Goal: Task Accomplishment & Management: Manage account settings

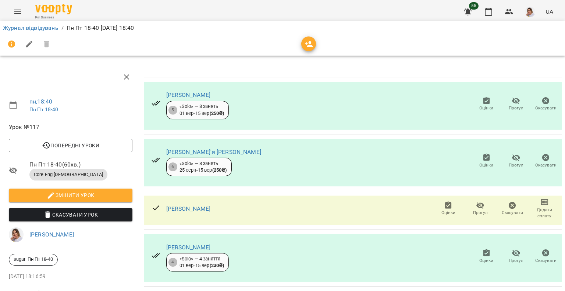
click at [483, 102] on icon "button" at bounding box center [486, 100] width 7 height 7
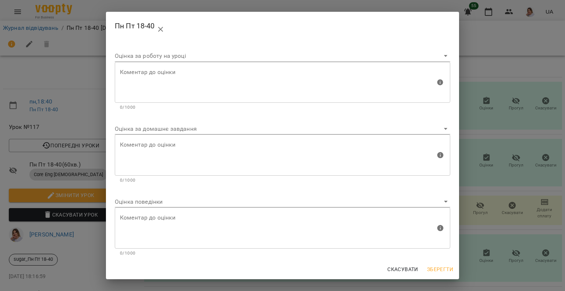
click at [139, 202] on body "For Business 55 UA Журнал відвідувань / Пн Пт 18-40 [DATE] 18:40 пн , 18:40 Пн …" at bounding box center [282, 154] width 565 height 309
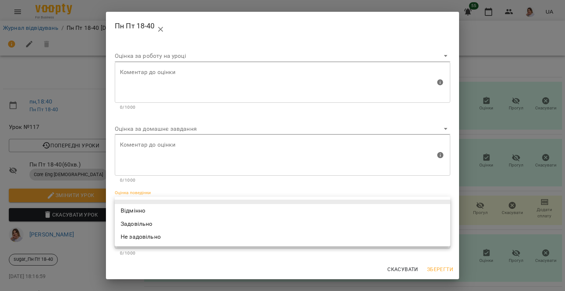
click at [135, 210] on li "Відмінно" at bounding box center [282, 210] width 335 height 13
type input "*********"
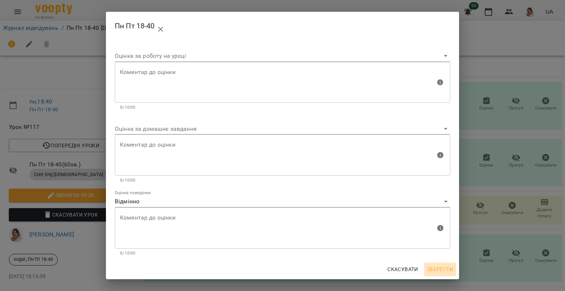
click at [441, 270] on span "Зберегти" at bounding box center [440, 268] width 26 height 9
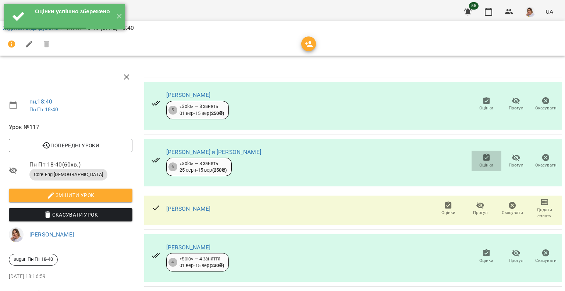
click at [483, 156] on icon "button" at bounding box center [486, 156] width 7 height 7
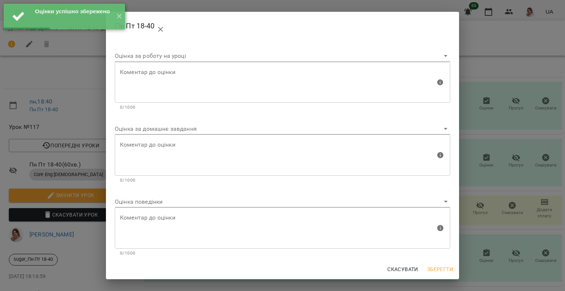
click at [156, 196] on body "Оцінки успішно збережено ✕ For Business 55 UA Журнал відвідувань / Пн Пт 18-40 …" at bounding box center [282, 154] width 565 height 309
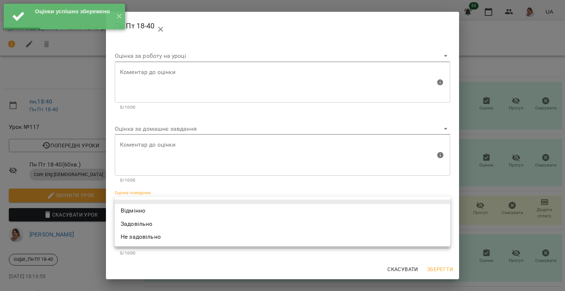
click at [150, 205] on li "Відмінно" at bounding box center [282, 210] width 335 height 13
type input "*********"
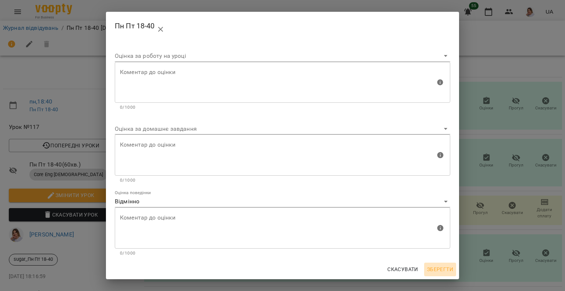
click at [437, 275] on button "Зберегти" at bounding box center [440, 268] width 32 height 13
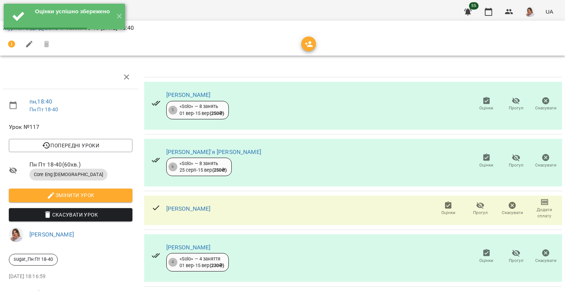
click at [443, 211] on span "Оцінки" at bounding box center [448, 212] width 14 height 6
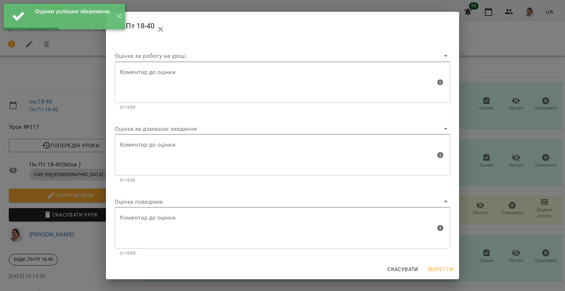
click at [149, 198] on body "Оцінки успішно збережено ✕ For Business 55 UA Журнал відвідувань / Пн Пт 18-40 …" at bounding box center [282, 154] width 565 height 309
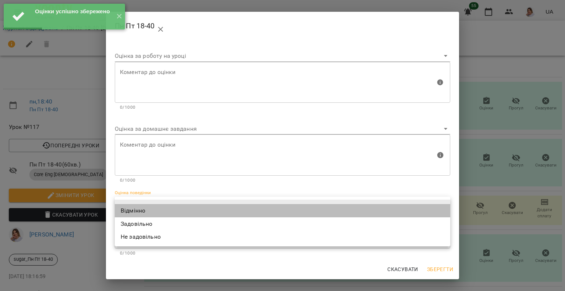
click at [144, 209] on li "Відмінно" at bounding box center [282, 210] width 335 height 13
type input "*********"
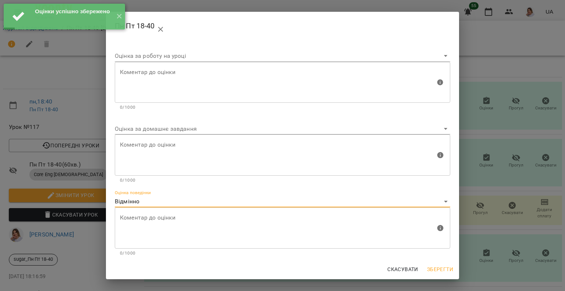
click at [445, 268] on span "Зберегти" at bounding box center [440, 268] width 26 height 9
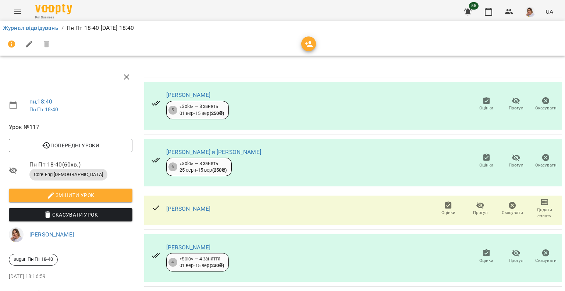
click at [483, 253] on icon "button" at bounding box center [486, 252] width 7 height 7
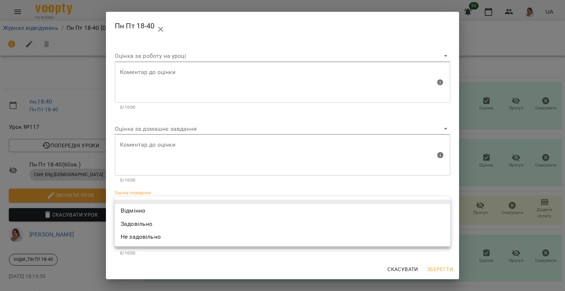
click at [156, 204] on body "For Business 55 UA Журнал відвідувань / Пн Пт 18-40 [DATE] 18:40 пн , 18:40 Пн …" at bounding box center [282, 154] width 565 height 309
click at [133, 216] on li "Відмінно" at bounding box center [282, 210] width 335 height 13
type input "*********"
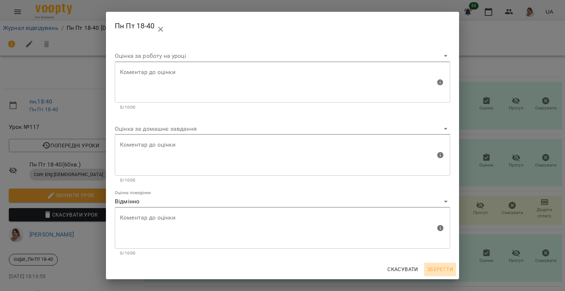
click at [443, 262] on button "Зберегти" at bounding box center [440, 268] width 32 height 13
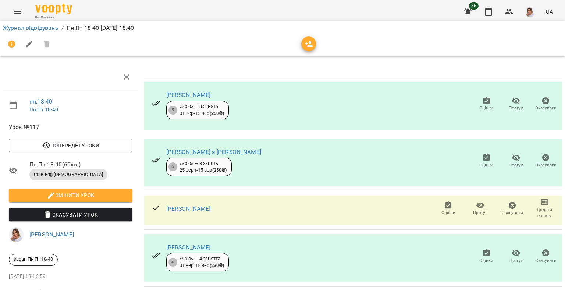
click at [22, 7] on button "Menu" at bounding box center [18, 12] width 18 height 18
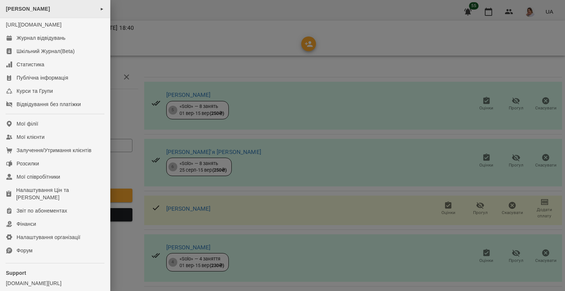
click at [26, 11] on span "[PERSON_NAME]" at bounding box center [28, 9] width 44 height 6
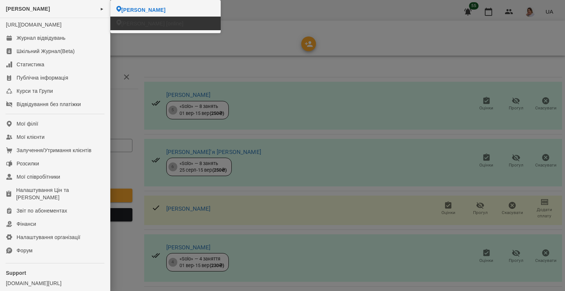
click at [113, 24] on li "[PERSON_NAME] [online]" at bounding box center [165, 24] width 110 height 14
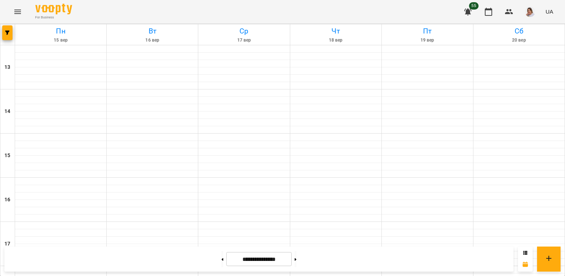
scroll to position [155, 0]
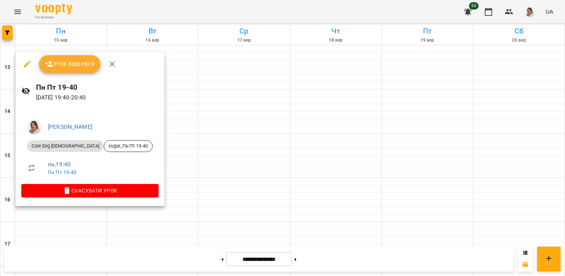
click at [73, 61] on span "Урок відбувся" at bounding box center [70, 64] width 50 height 9
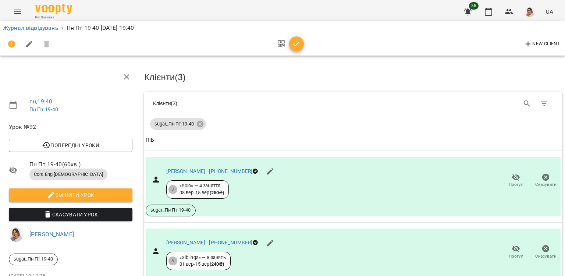
click at [302, 41] on span "button" at bounding box center [296, 44] width 15 height 9
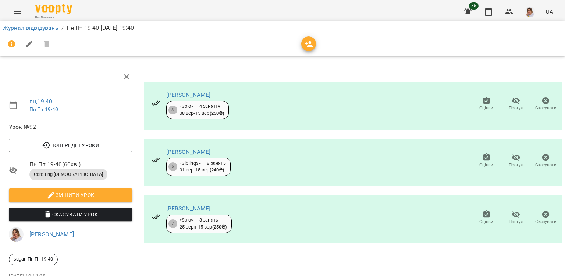
click at [14, 10] on icon "Menu" at bounding box center [17, 11] width 9 height 9
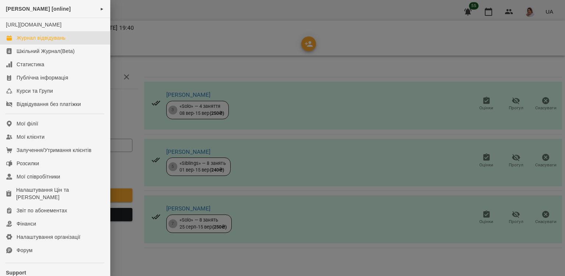
click at [76, 45] on link "Журнал відвідувань" at bounding box center [55, 37] width 110 height 13
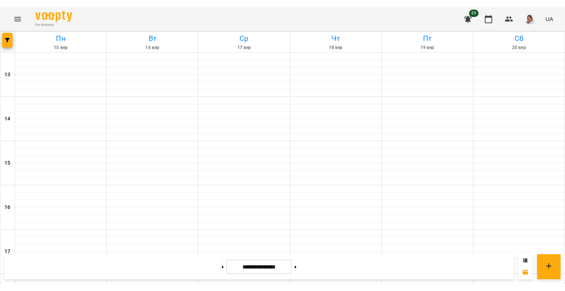
scroll to position [155, 0]
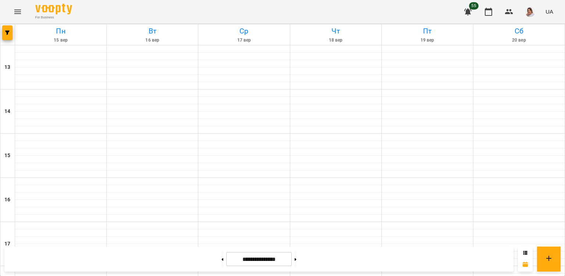
click at [14, 10] on icon "Menu" at bounding box center [17, 11] width 9 height 9
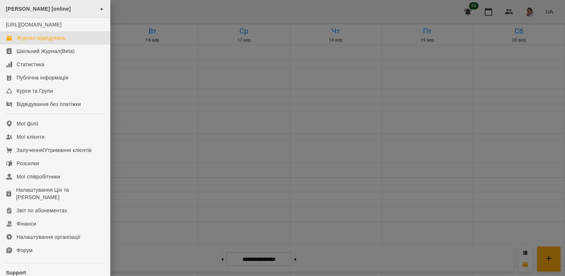
click at [46, 4] on div "[PERSON_NAME] [online] ►" at bounding box center [55, 9] width 110 height 18
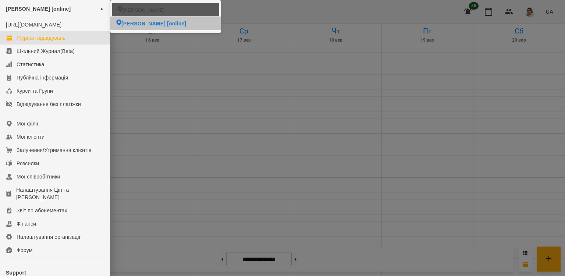
click at [139, 11] on span "[PERSON_NAME]" at bounding box center [144, 9] width 42 height 7
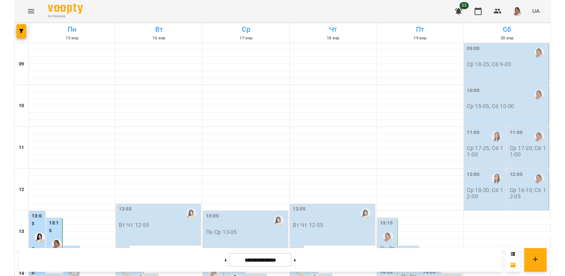
scroll to position [294, 0]
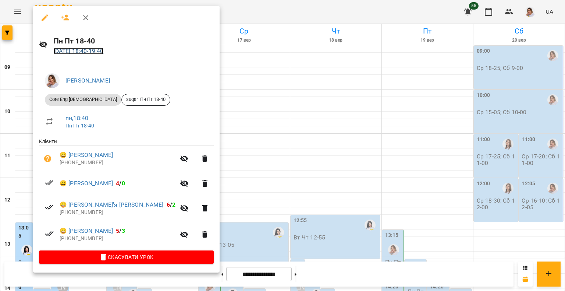
click at [85, 51] on link "[DATE] 18:40 - 19:40" at bounding box center [79, 50] width 50 height 7
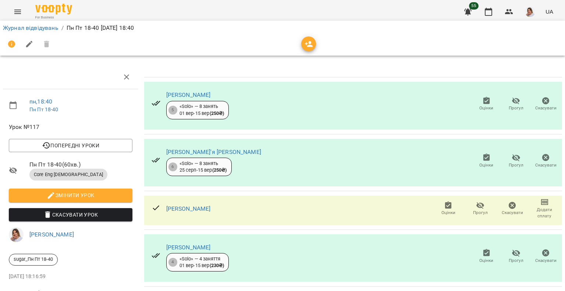
click at [482, 96] on icon "button" at bounding box center [486, 100] width 9 height 9
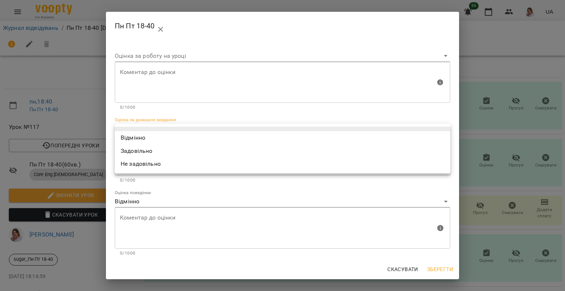
click at [163, 129] on body "For Business 55 UA Журнал відвідувань / Пн Пт 18-40 [DATE] 18:40 пн , 18:40 Пн …" at bounding box center [282, 154] width 565 height 309
click at [157, 136] on li "Відмінно" at bounding box center [282, 137] width 335 height 13
type input "*********"
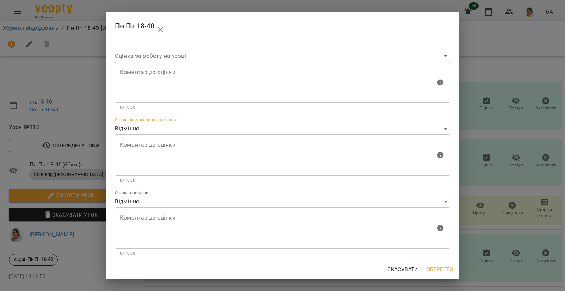
click at [433, 270] on span "Зберегти" at bounding box center [440, 268] width 26 height 9
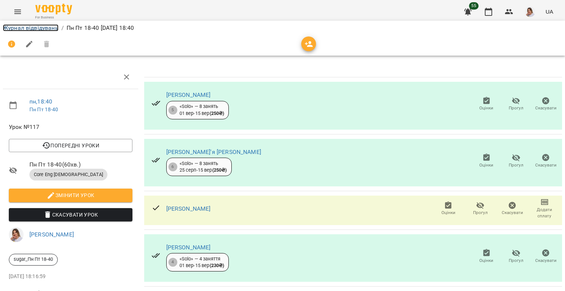
click at [35, 29] on link "Журнал відвідувань" at bounding box center [31, 27] width 56 height 7
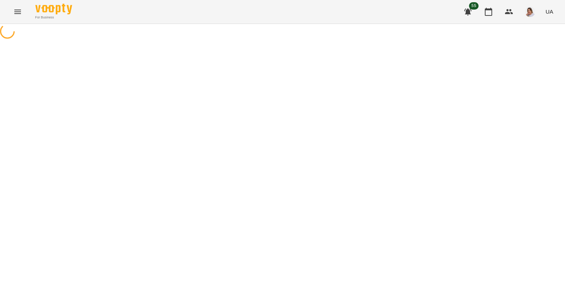
click at [20, 14] on icon "Menu" at bounding box center [17, 11] width 9 height 9
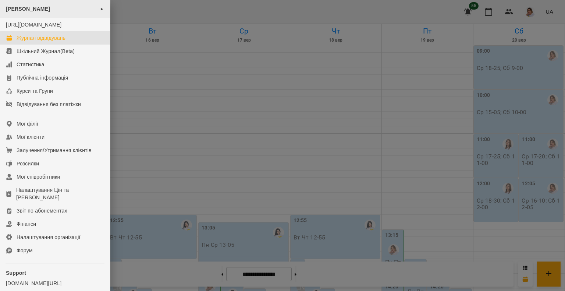
click at [54, 4] on div "[PERSON_NAME] ►" at bounding box center [55, 9] width 110 height 18
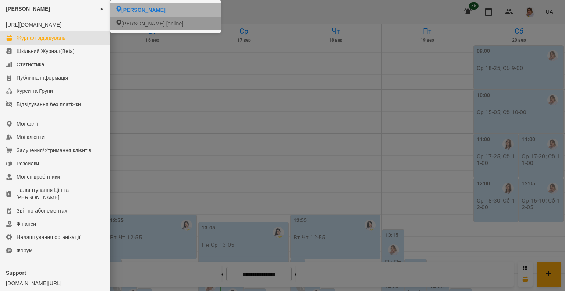
click at [120, 22] on icon at bounding box center [118, 22] width 5 height 6
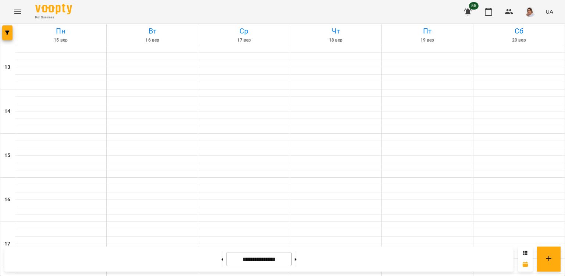
scroll to position [155, 0]
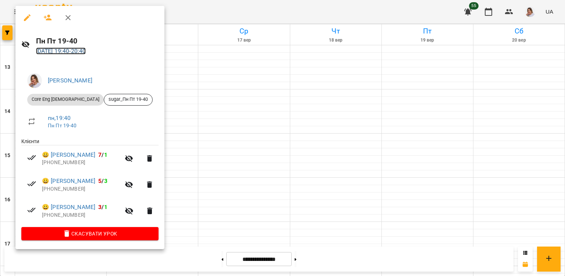
click at [86, 50] on link "[DATE] 19:40 - 20:40" at bounding box center [61, 50] width 50 height 7
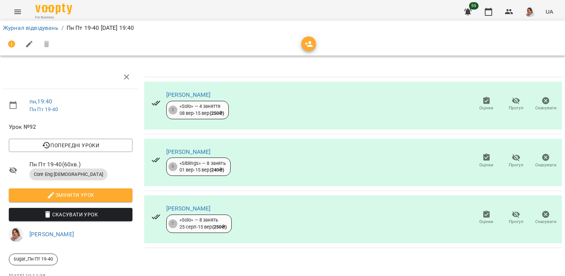
click at [479, 219] on span "Оцінки" at bounding box center [486, 222] width 14 height 6
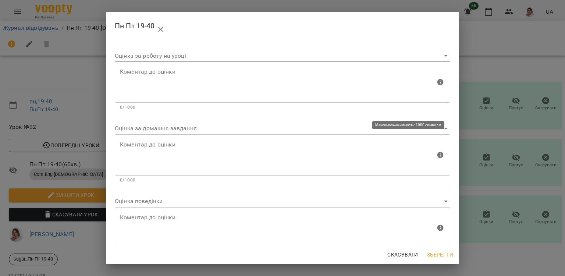
click at [193, 137] on div "Коментар до оцінки" at bounding box center [282, 154] width 335 height 41
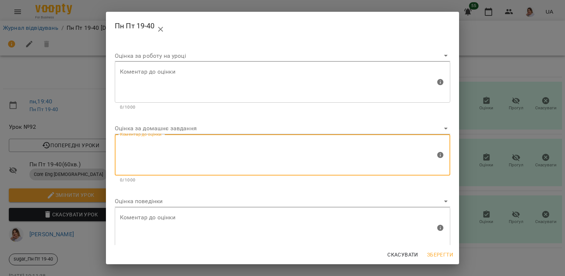
click at [182, 129] on body "For Business 55 UA Журнал відвідувань / Пн Пт 19-40 [DATE] 19:40 пн , 19:40 Пн …" at bounding box center [282, 154] width 565 height 309
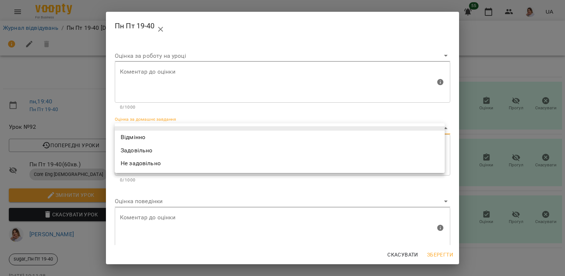
drag, startPoint x: 182, startPoint y: 129, endPoint x: 174, endPoint y: 136, distance: 11.3
click at [177, 133] on li "Відмінно" at bounding box center [280, 137] width 330 height 13
type input "*********"
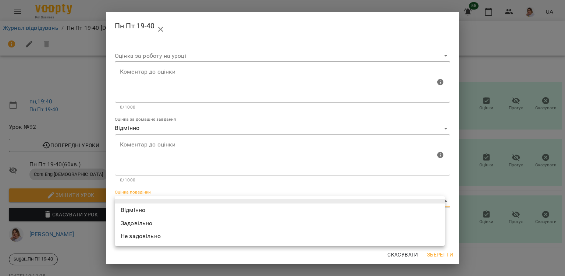
click at [132, 202] on body "For Business 55 UA Журнал відвідувань / Пн Пт 19-40 [DATE] 19:40 пн , 19:40 Пн …" at bounding box center [282, 154] width 565 height 309
click at [126, 211] on li "Відмінно" at bounding box center [280, 209] width 330 height 13
type input "*********"
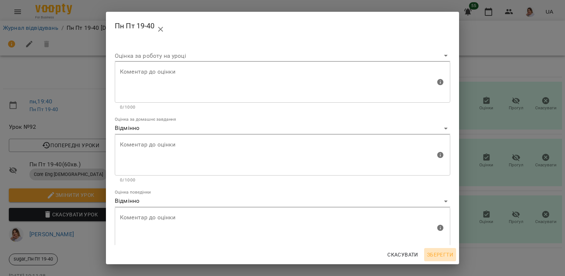
click at [431, 254] on span "Зберегти" at bounding box center [440, 254] width 26 height 9
